Goal: Connect with others: Connect with other users

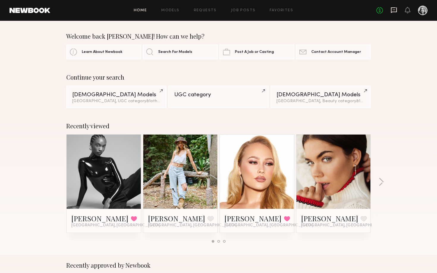
click at [394, 11] on icon at bounding box center [394, 10] width 7 height 7
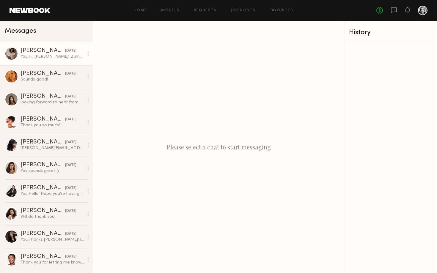
click at [34, 56] on div "You: Hi, Lucci! Bumping this!" at bounding box center [52, 57] width 63 height 6
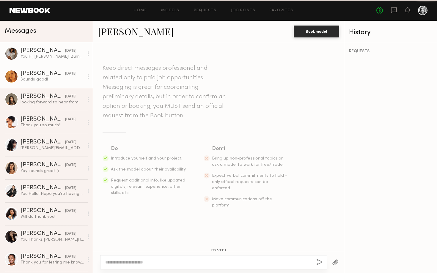
scroll to position [440, 0]
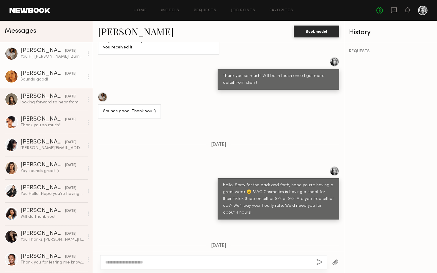
click at [35, 81] on div "Sounds good!" at bounding box center [52, 80] width 63 height 6
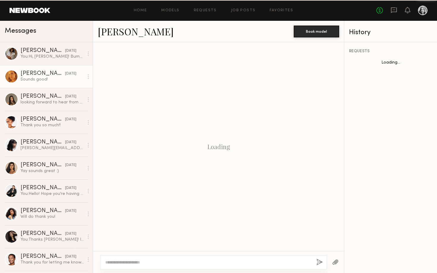
scroll to position [538, 0]
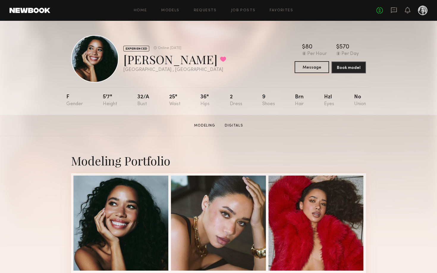
click at [311, 72] on button "Message" at bounding box center [312, 67] width 34 height 12
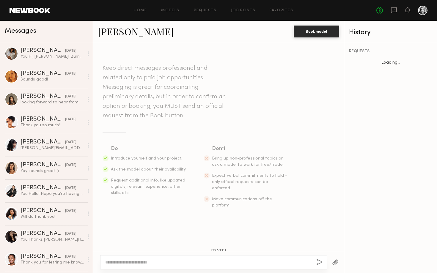
scroll to position [180, 0]
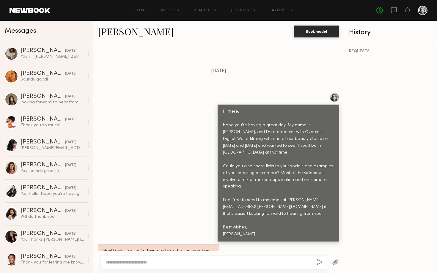
click at [197, 269] on div at bounding box center [213, 262] width 227 height 14
click at [197, 265] on textarea at bounding box center [208, 263] width 206 height 6
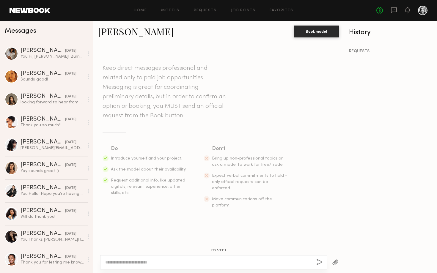
scroll to position [180, 0]
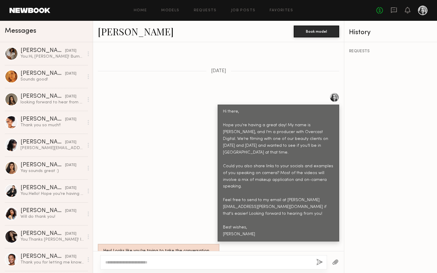
click at [203, 260] on textarea at bounding box center [208, 263] width 206 height 6
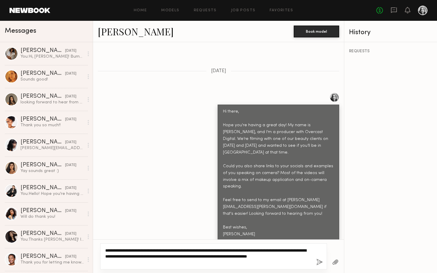
type textarea "**********"
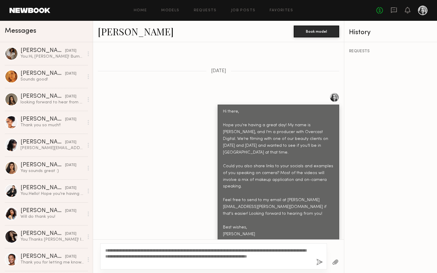
click at [319, 262] on button "button" at bounding box center [319, 262] width 7 height 7
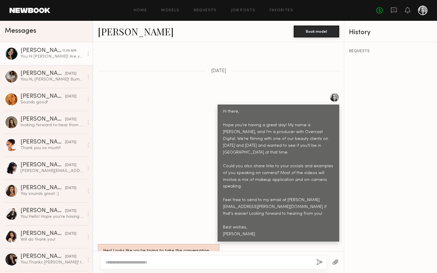
scroll to position [314, 0]
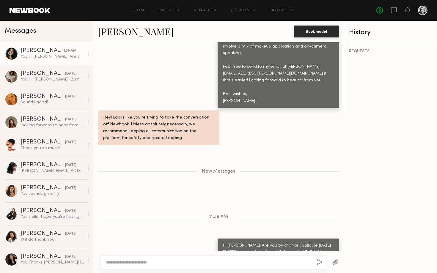
click at [378, 194] on div "REQUESTS" at bounding box center [390, 157] width 93 height 231
drag, startPoint x: 243, startPoint y: 241, endPoint x: 222, endPoint y: 214, distance: 34.0
click at [222, 239] on div "Hi Kerrigan! Are you by chance available next Wednesday 9/3? Have a shoot for M…" at bounding box center [279, 260] width 122 height 42
copy div "Hi Kerrigan! Are you by chance available next Wednesday 9/3? Have a shoot for M…"
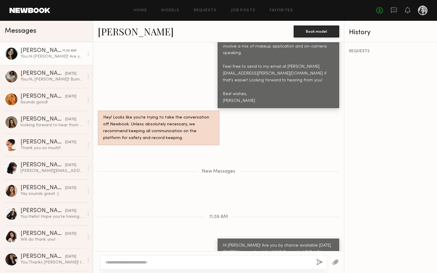
copy div "Hi Kerrigan! Are you by chance available next Wednesday 9/3? Have a shoot for M…"
